Goal: Navigation & Orientation: Understand site structure

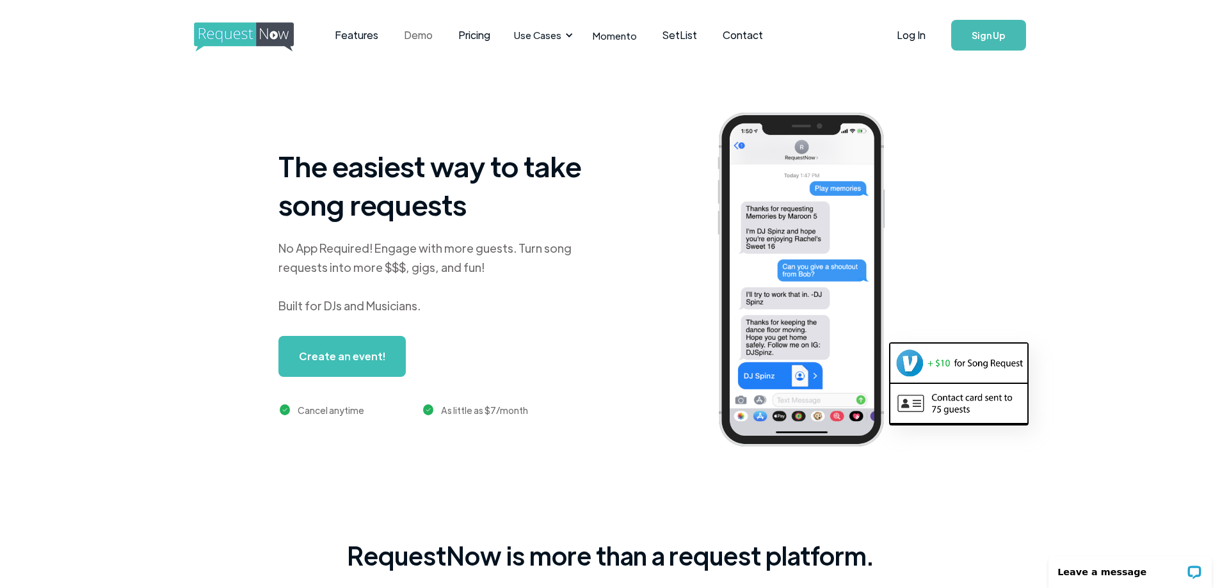
click at [426, 36] on link "Demo" at bounding box center [418, 35] width 54 height 40
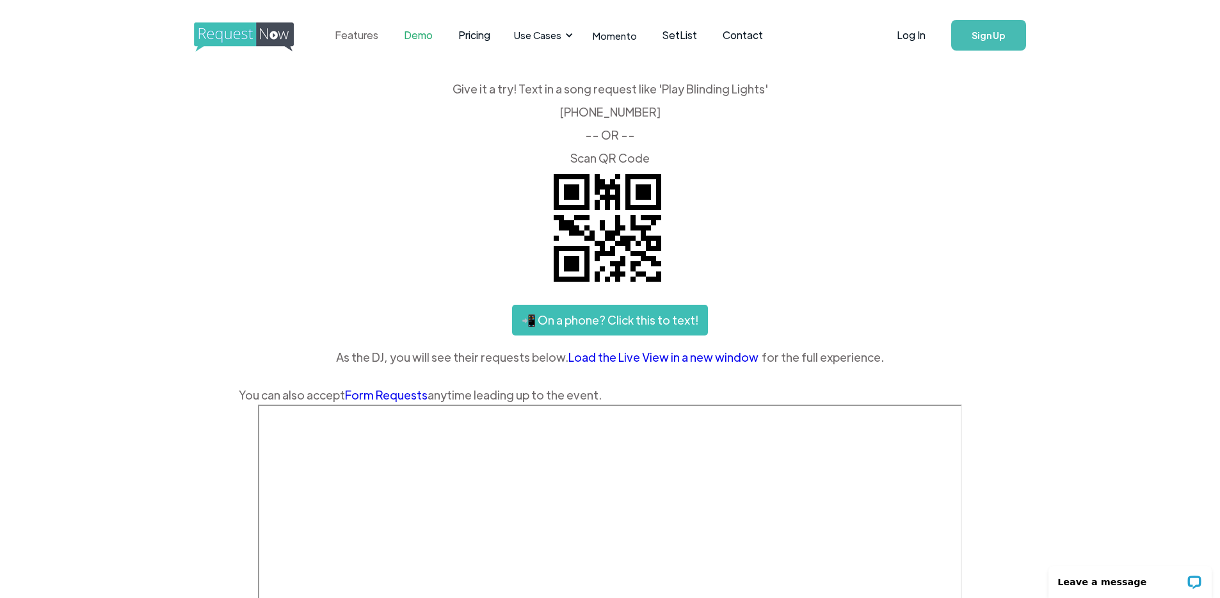
click at [351, 34] on link "Features" at bounding box center [356, 35] width 69 height 40
